Goal: Navigation & Orientation: Find specific page/section

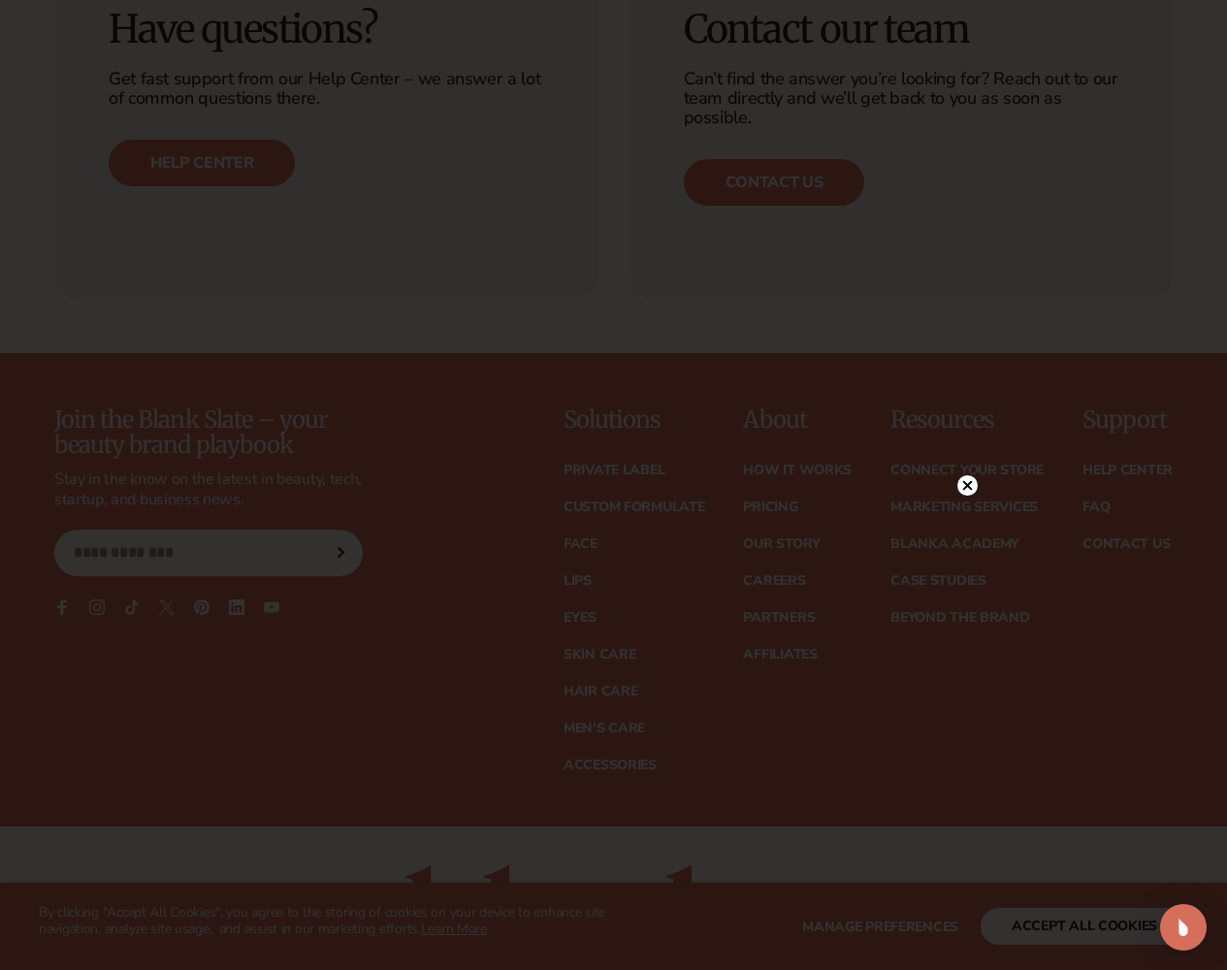
scroll to position [1455, 0]
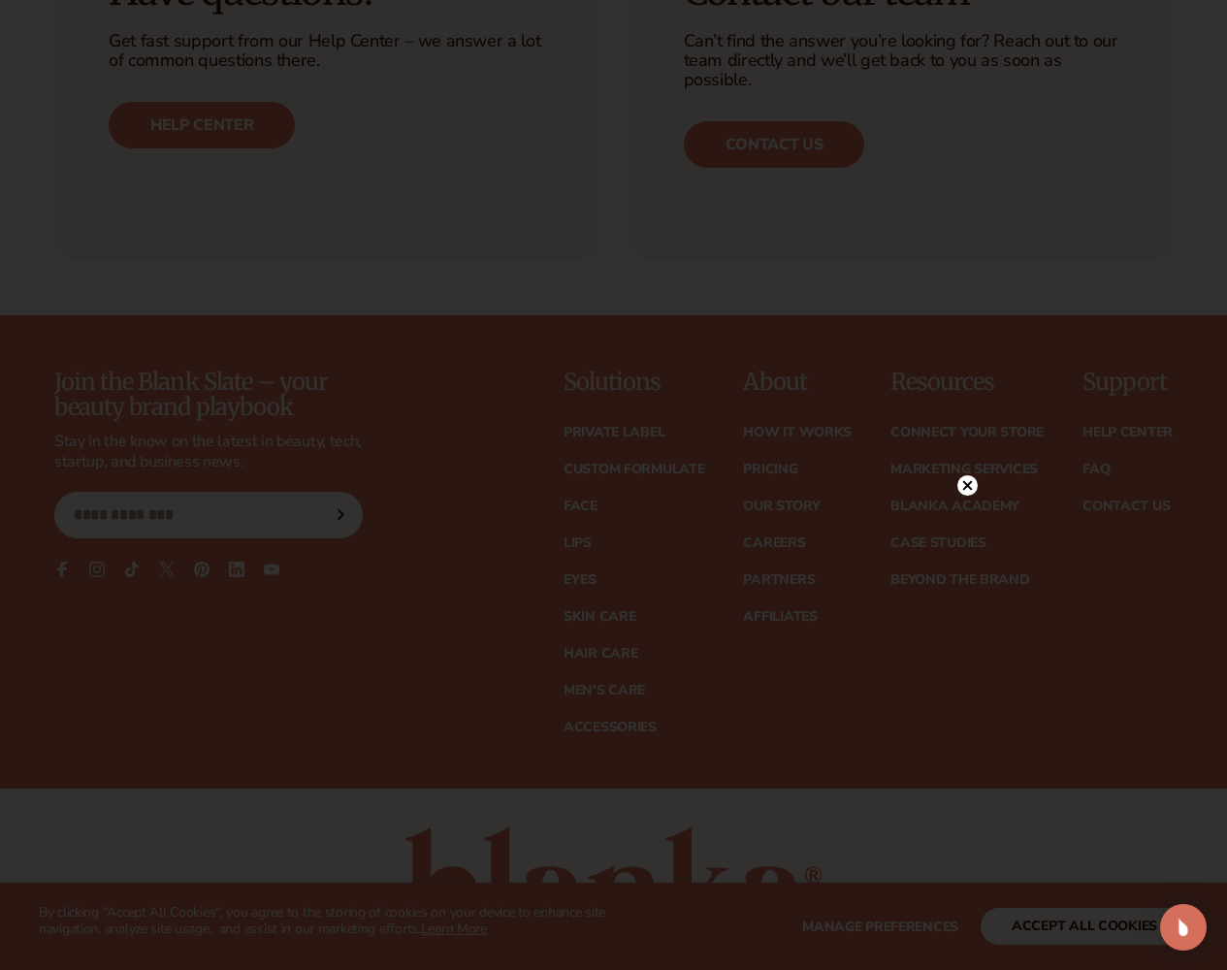
click at [1184, 927] on img "Open Intercom Messenger" at bounding box center [1183, 927] width 23 height 23
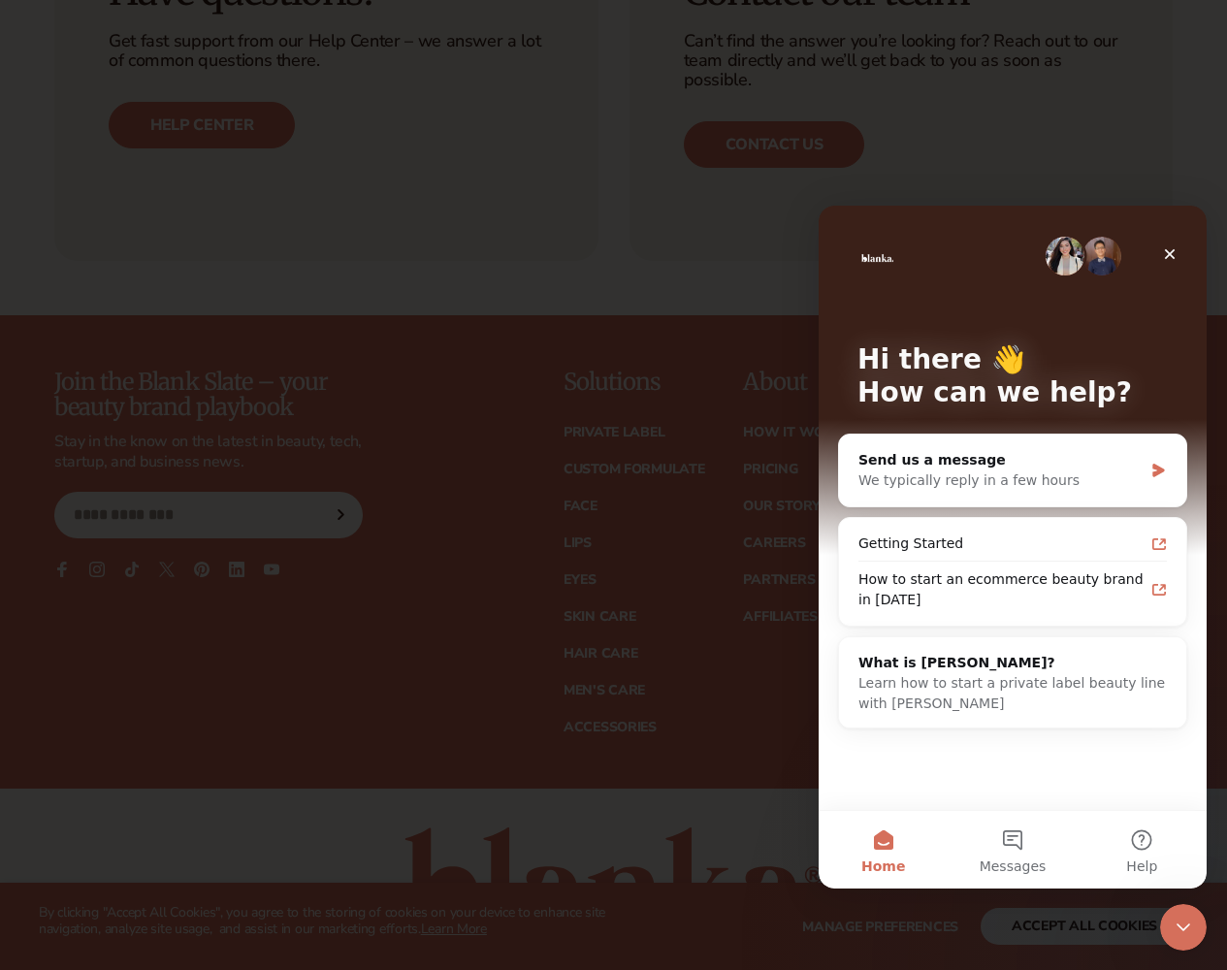
scroll to position [0, 0]
click at [1170, 254] on icon "Close" at bounding box center [1170, 254] width 11 height 11
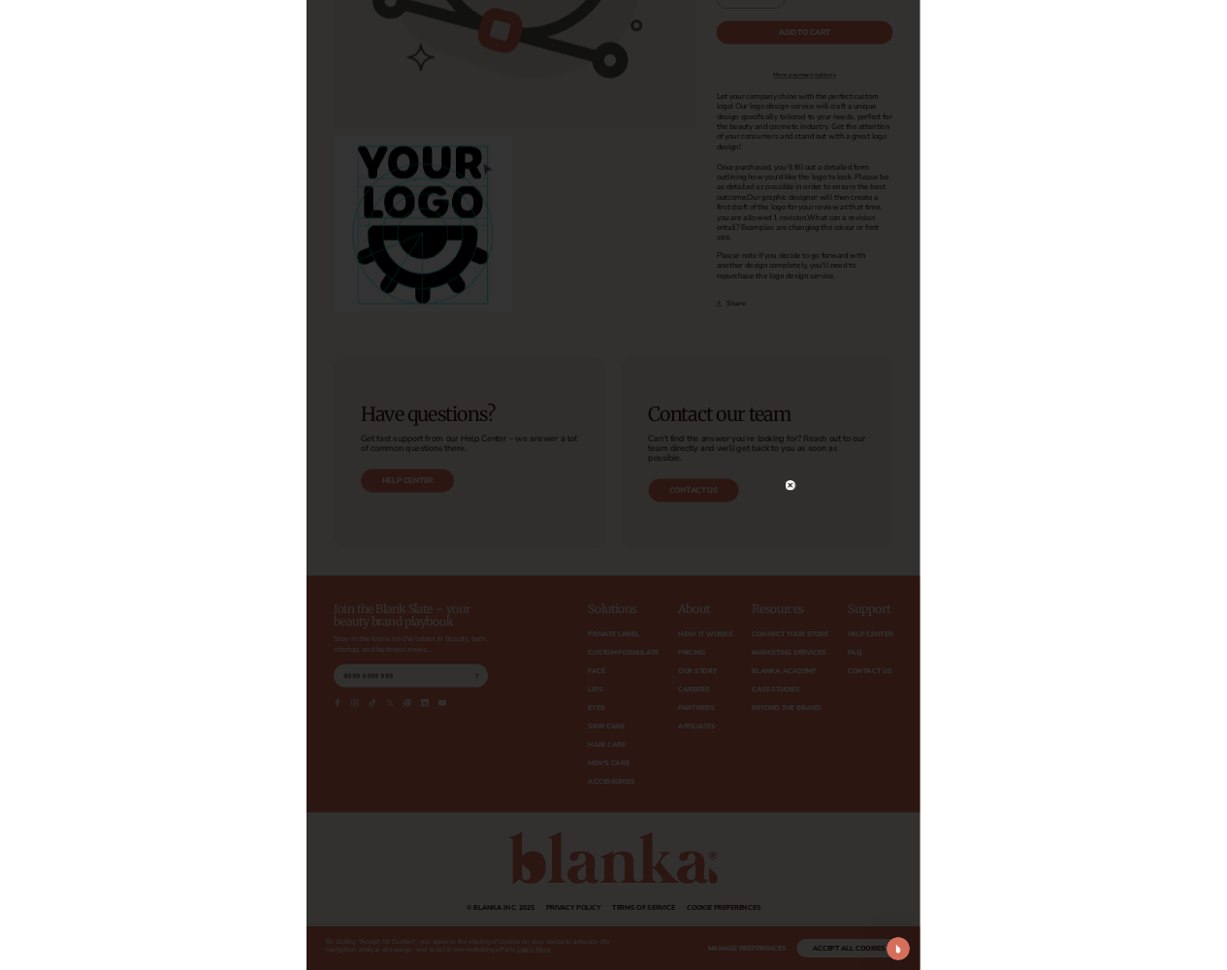
scroll to position [1605, 0]
